Goal: Transaction & Acquisition: Purchase product/service

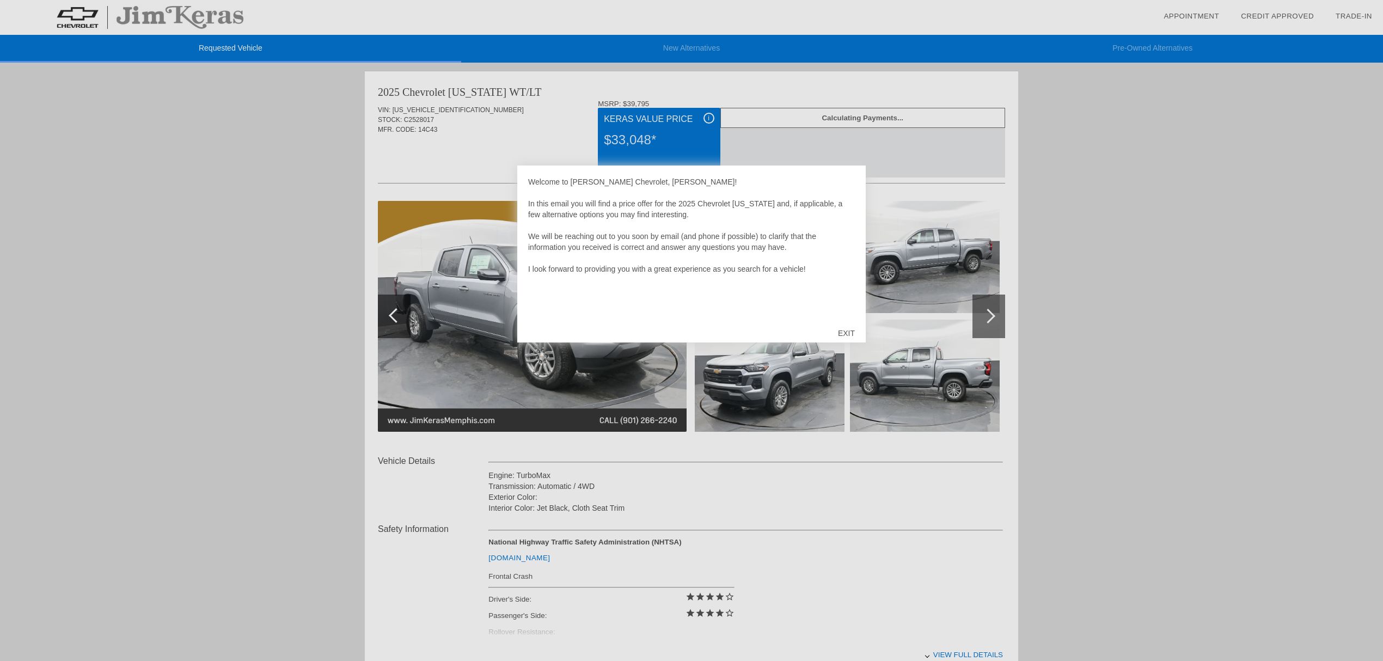
click at [848, 329] on div "EXIT" at bounding box center [846, 333] width 39 height 33
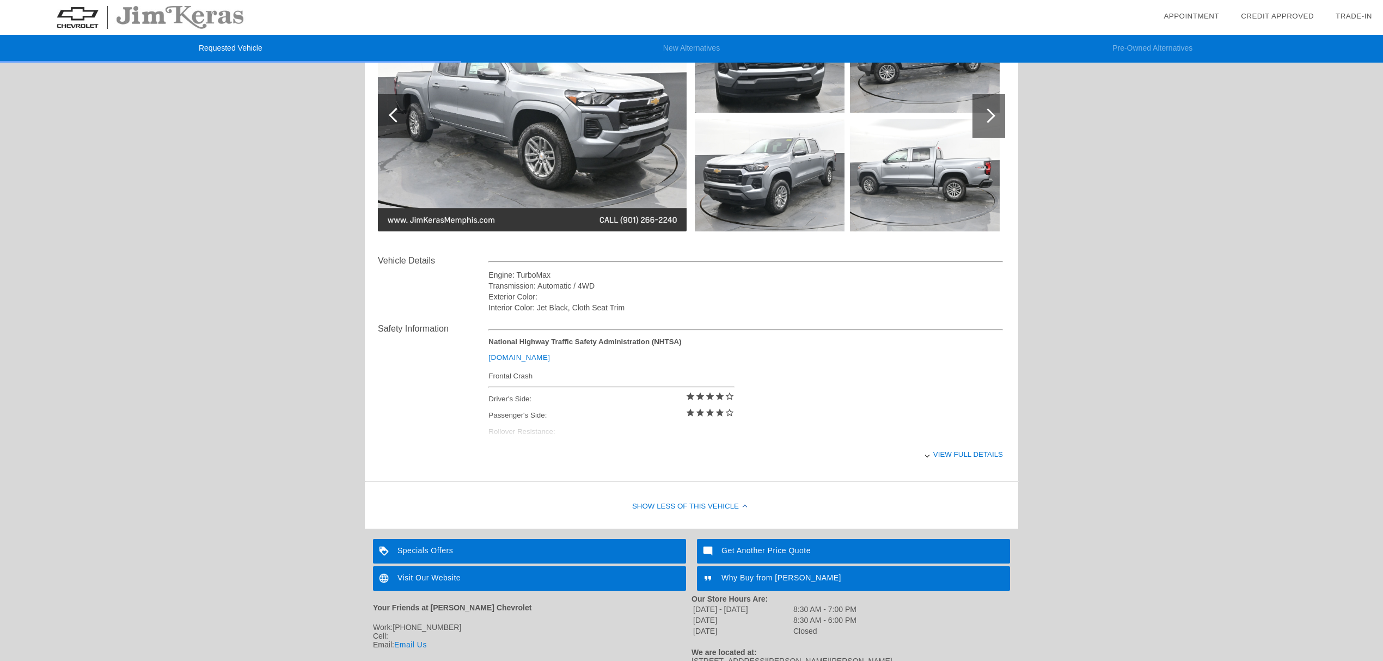
scroll to position [253, 0]
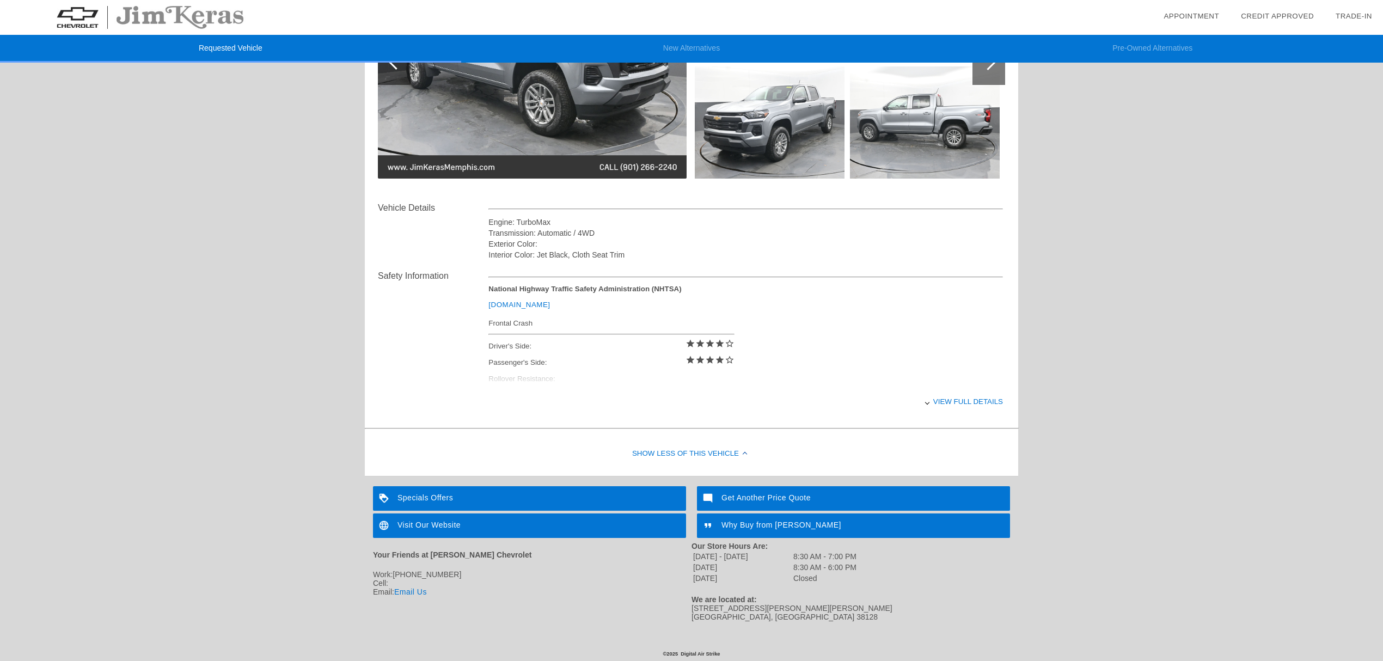
click at [935, 406] on div "View full details" at bounding box center [745, 401] width 515 height 27
click at [924, 400] on div "View less details" at bounding box center [745, 401] width 515 height 27
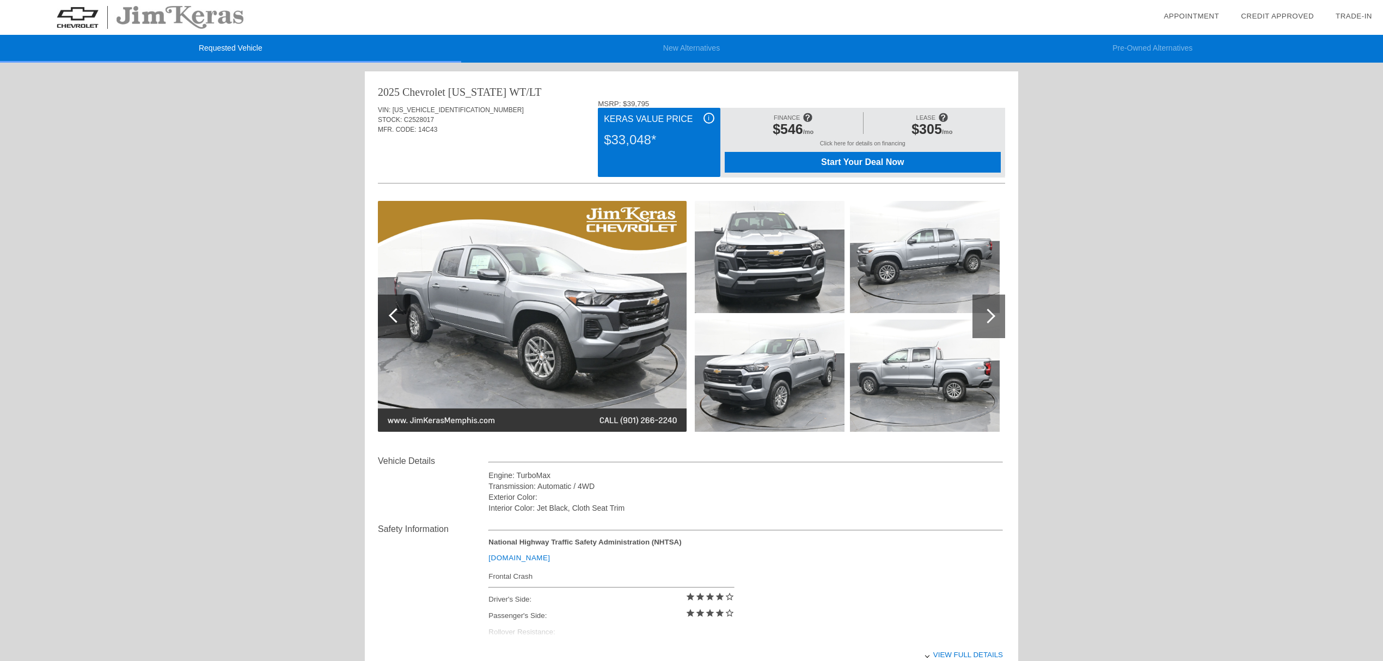
click at [706, 114] on div "i" at bounding box center [709, 118] width 11 height 11
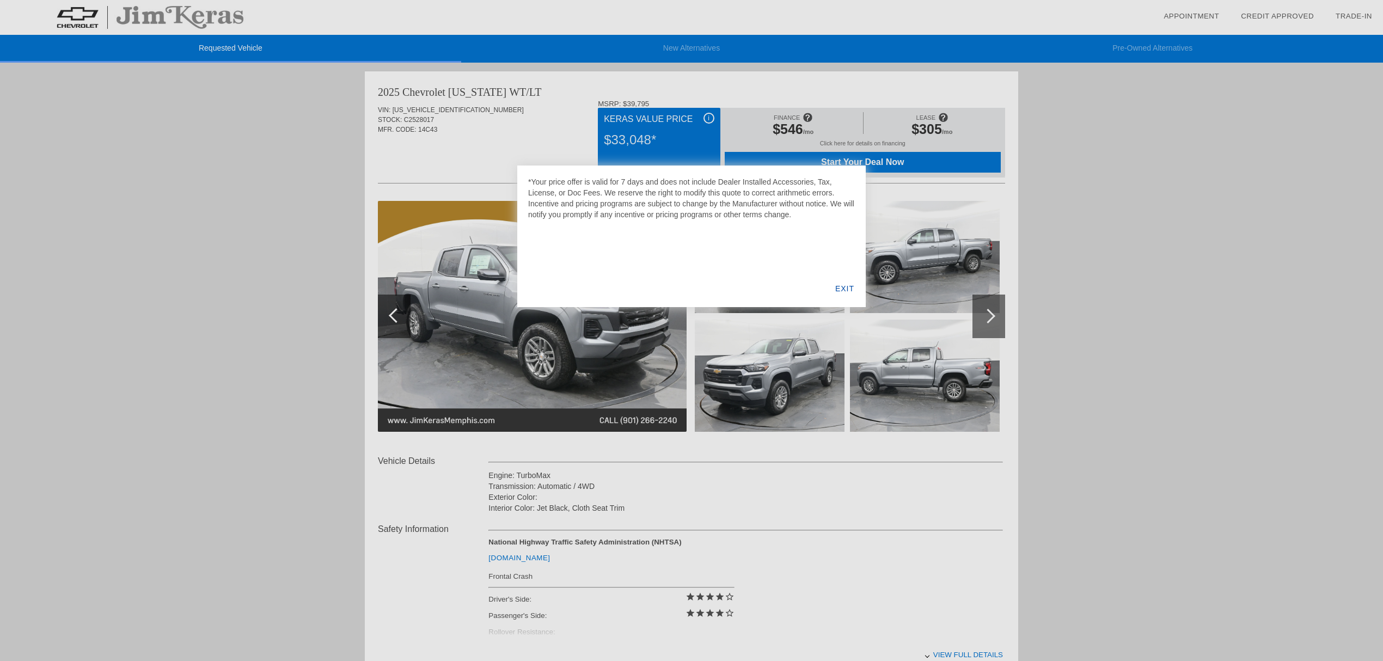
click at [846, 284] on div "EXIT" at bounding box center [845, 288] width 42 height 37
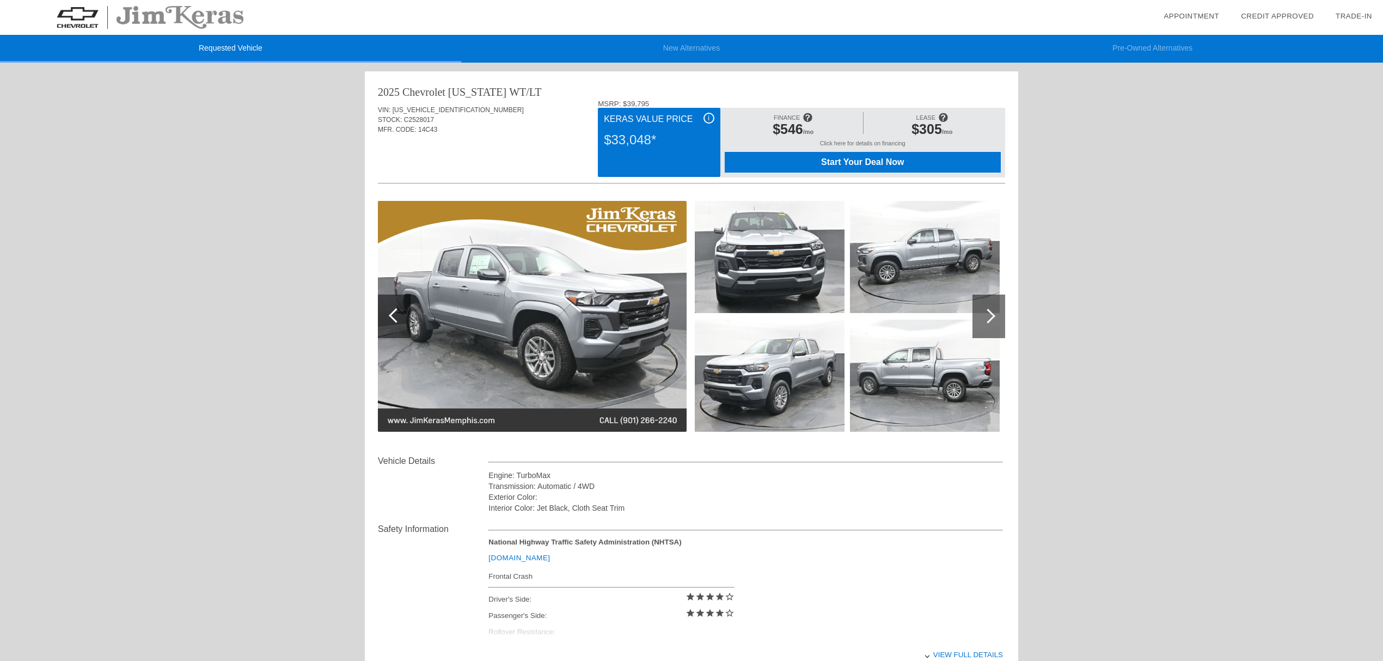
click at [881, 142] on div "Click here for details on financing" at bounding box center [863, 146] width 276 height 12
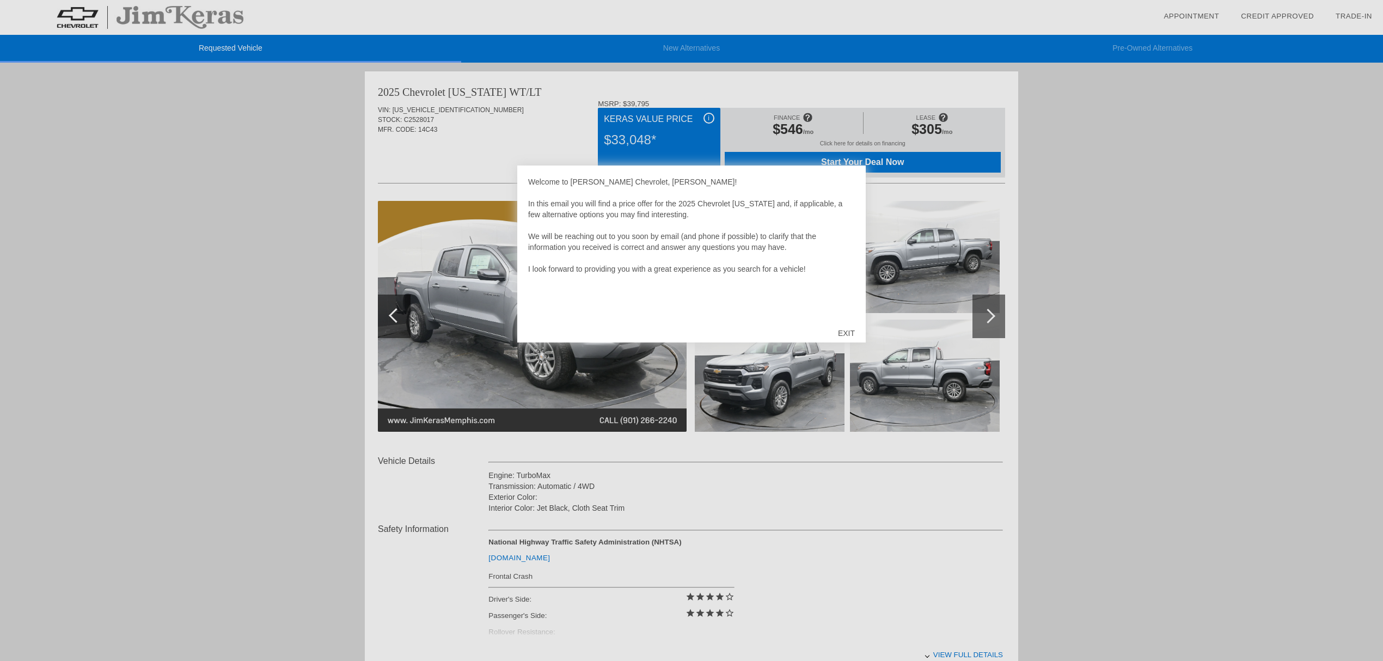
click at [841, 331] on div "EXIT" at bounding box center [846, 333] width 39 height 33
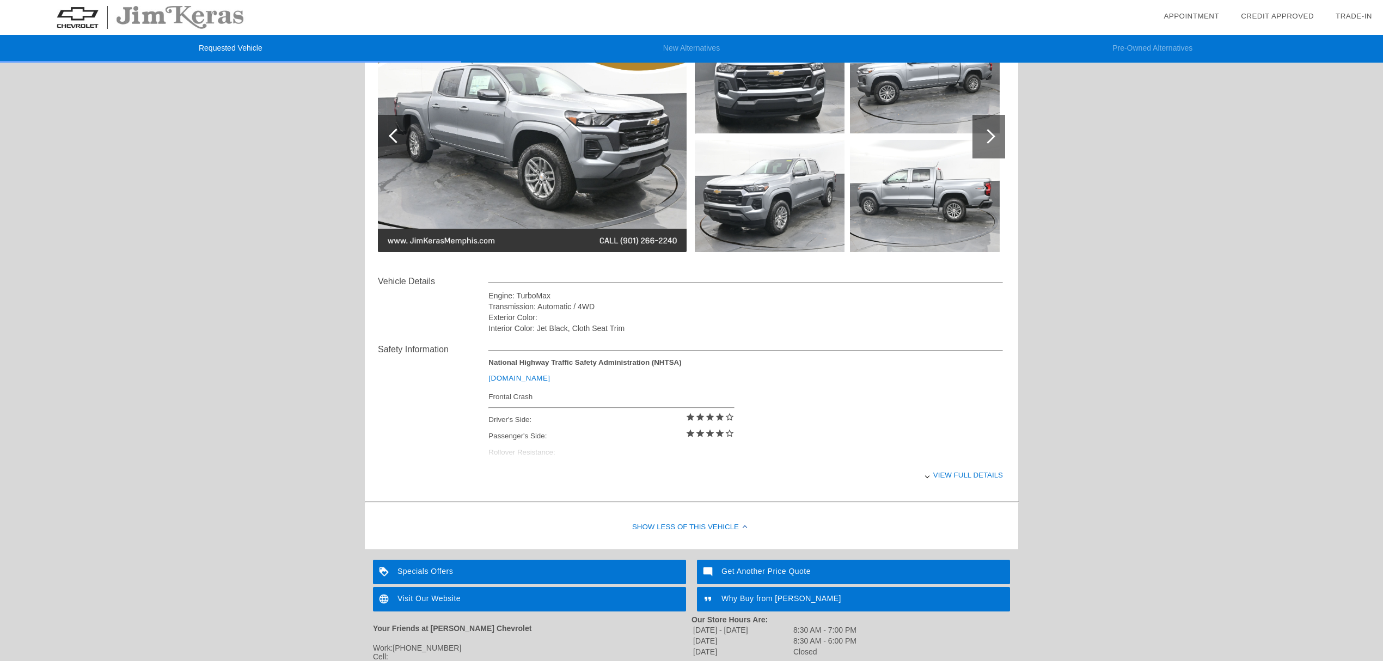
scroll to position [253, 0]
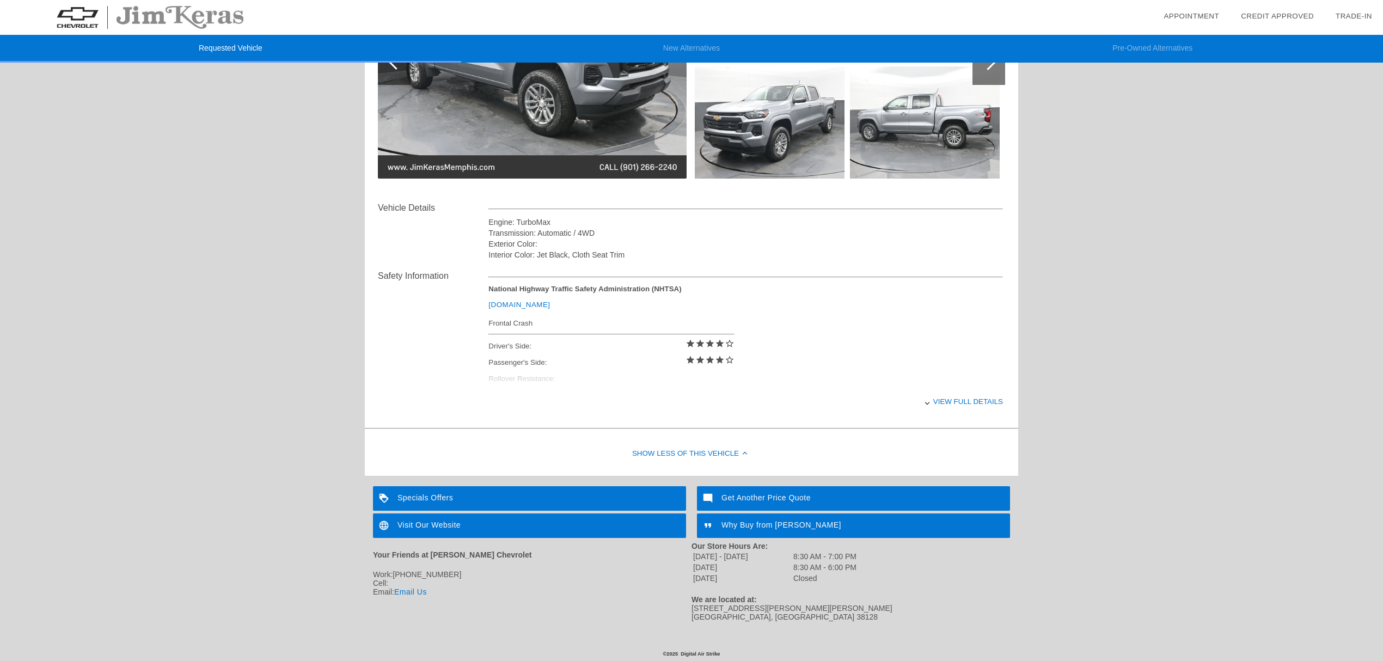
click at [973, 401] on div "View full details" at bounding box center [745, 401] width 515 height 27
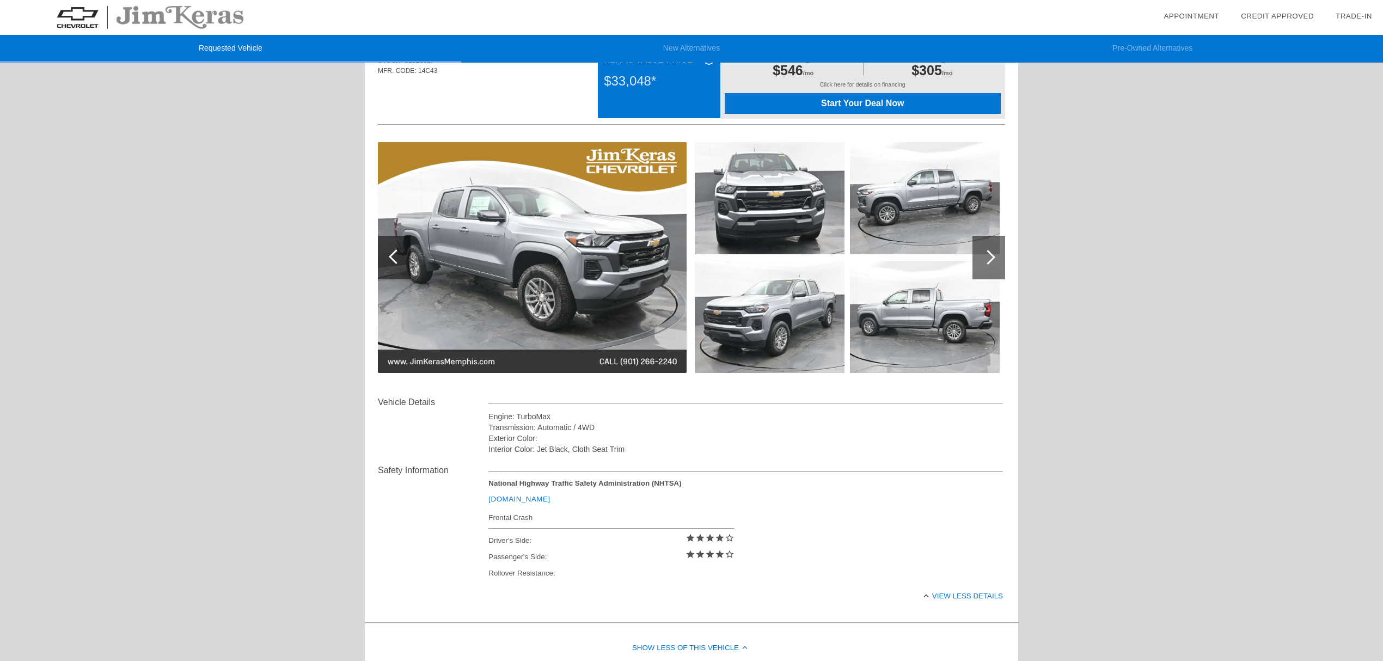
scroll to position [0, 0]
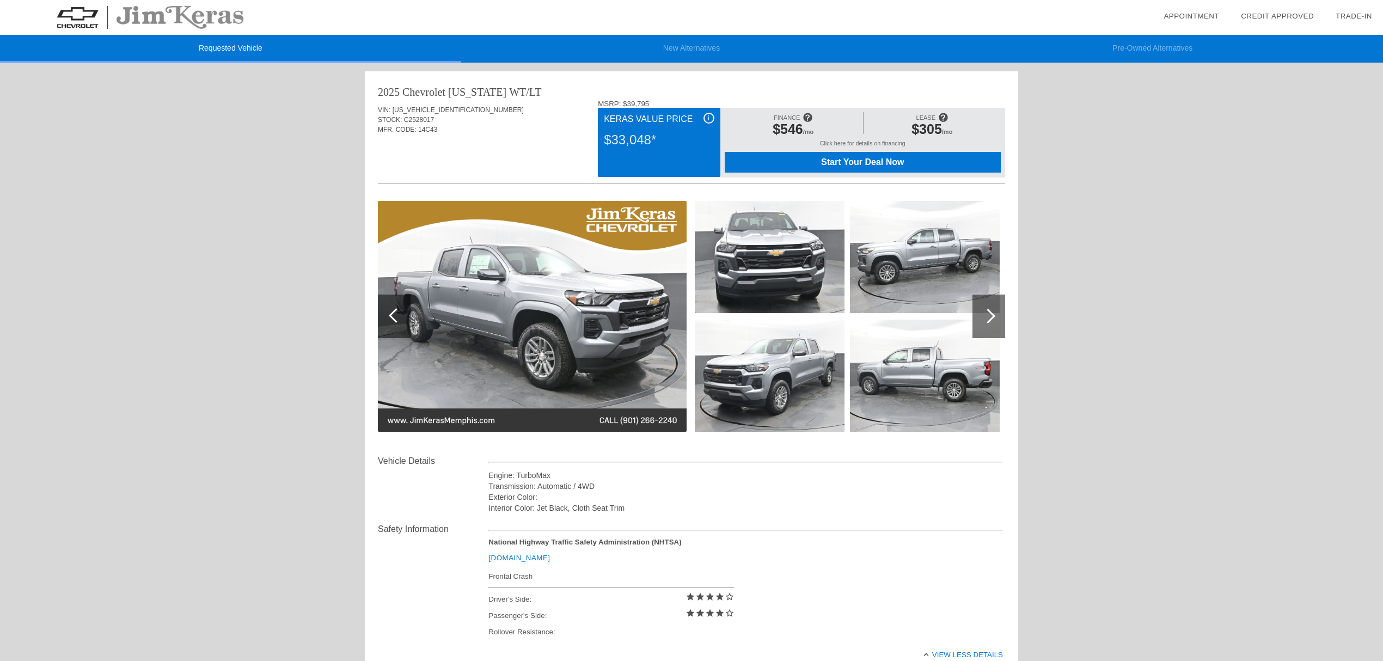
click at [853, 156] on div "Start Your Deal Now" at bounding box center [863, 162] width 276 height 21
